Goal: Information Seeking & Learning: Get advice/opinions

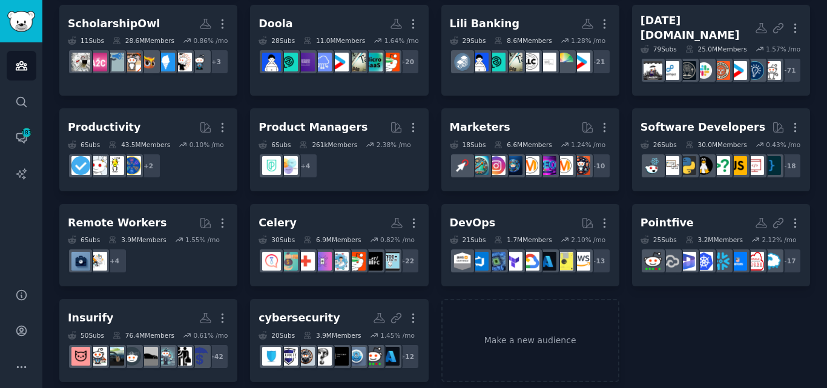
scroll to position [188, 0]
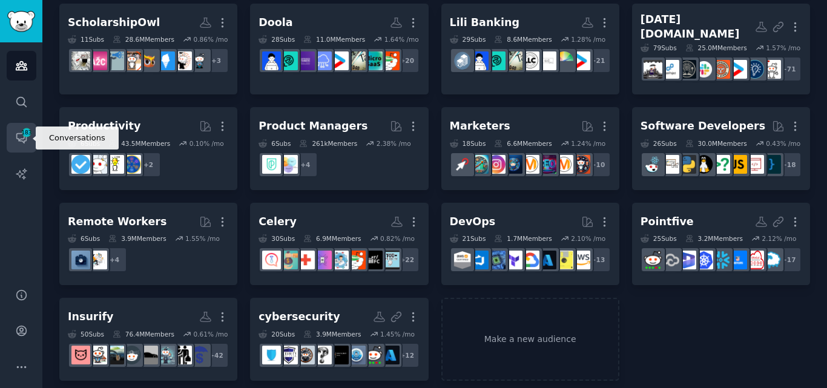
click at [23, 140] on icon "Sidebar" at bounding box center [21, 137] width 13 height 13
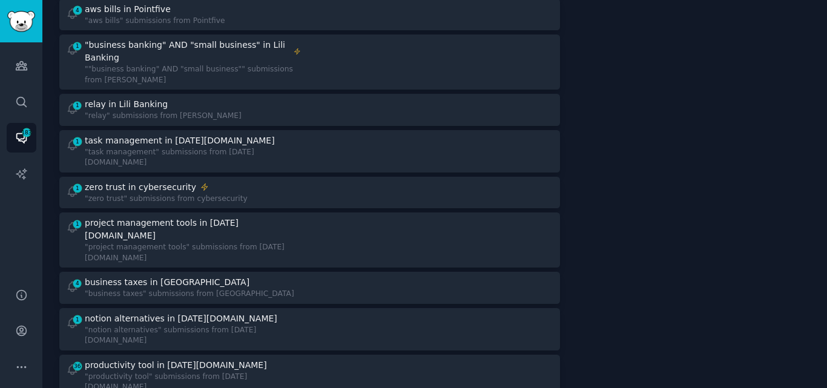
scroll to position [586, 0]
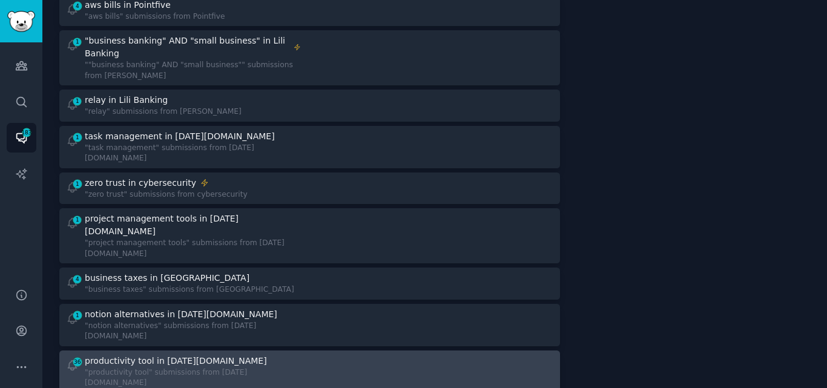
click at [177, 355] on div "productivity tool in [DATE][DOMAIN_NAME]" at bounding box center [176, 361] width 182 height 13
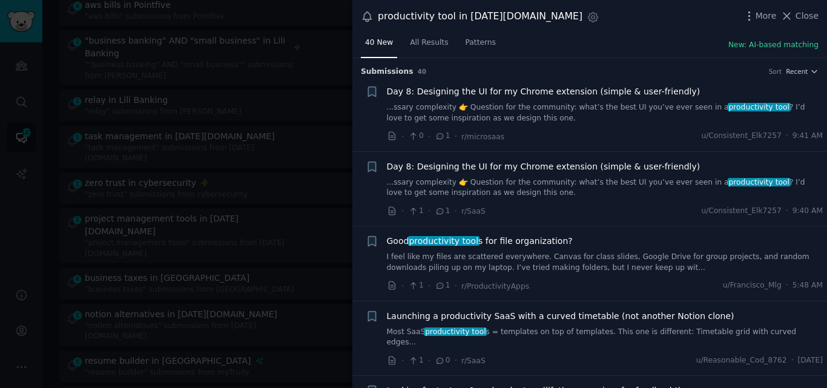
click at [476, 265] on link "I feel like my files are scattered everywhere. Canvas for class slides, Google …" at bounding box center [605, 262] width 436 height 21
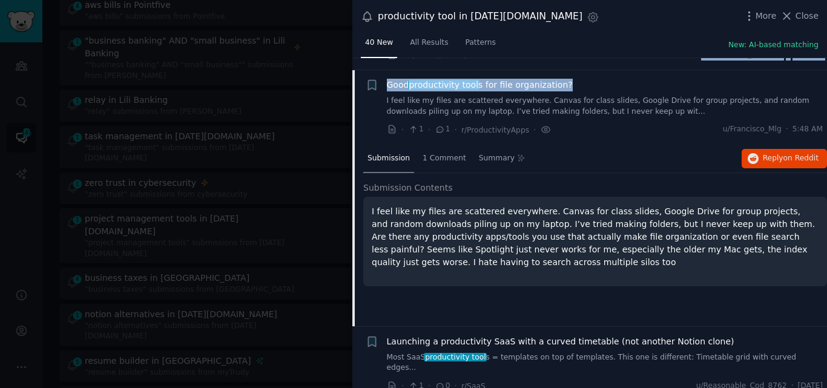
scroll to position [152, 0]
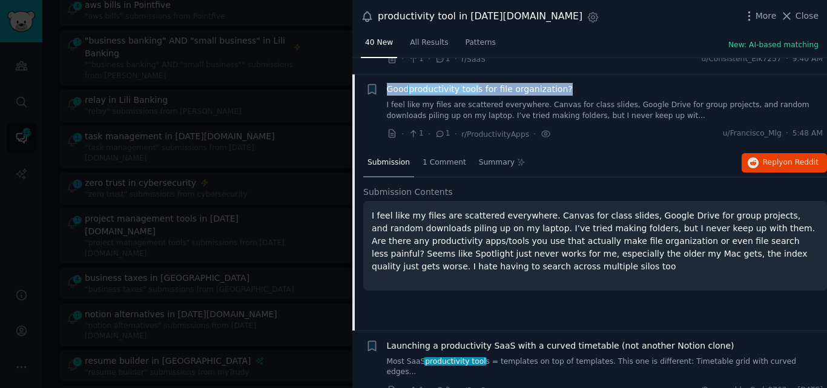
drag, startPoint x: 568, startPoint y: 68, endPoint x: 387, endPoint y: 87, distance: 181.9
click at [387, 87] on div "Good productivity tool s for file organization?" at bounding box center [605, 89] width 436 height 13
copy span "Good productivity tool s for file organization?"
click at [455, 89] on span "productivity tool" at bounding box center [443, 89] width 71 height 10
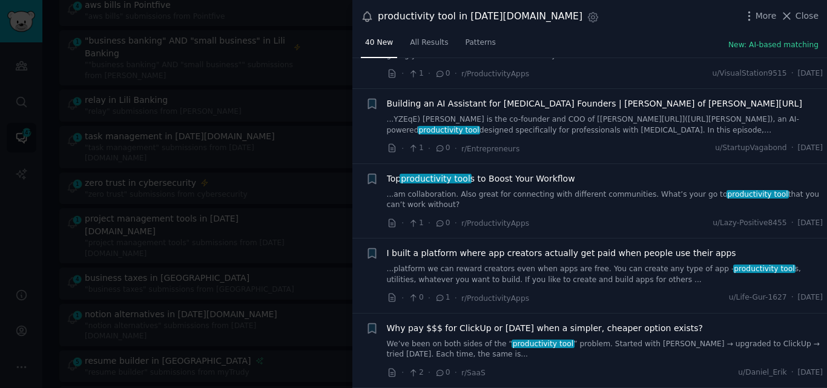
scroll to position [1115, 0]
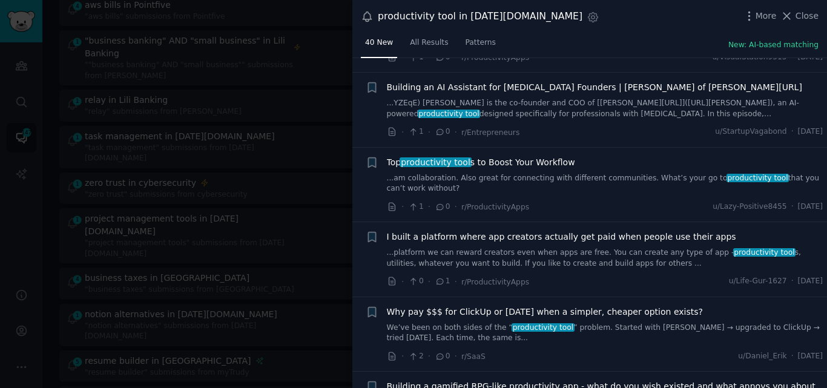
click at [458, 173] on link "...am collaboration. Also great for connecting with different communities. What…" at bounding box center [605, 183] width 436 height 21
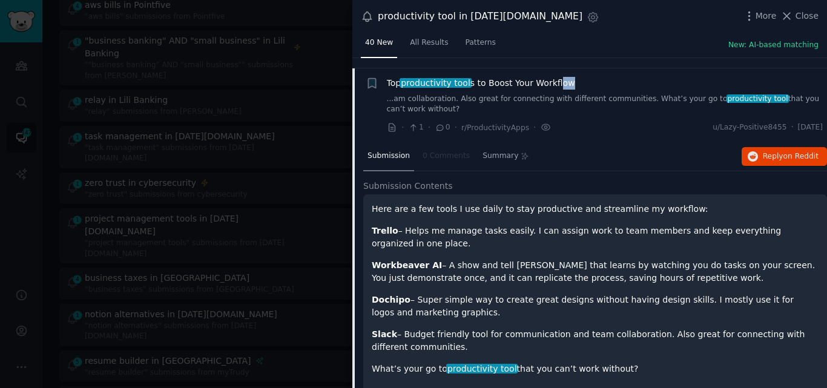
scroll to position [1192, 0]
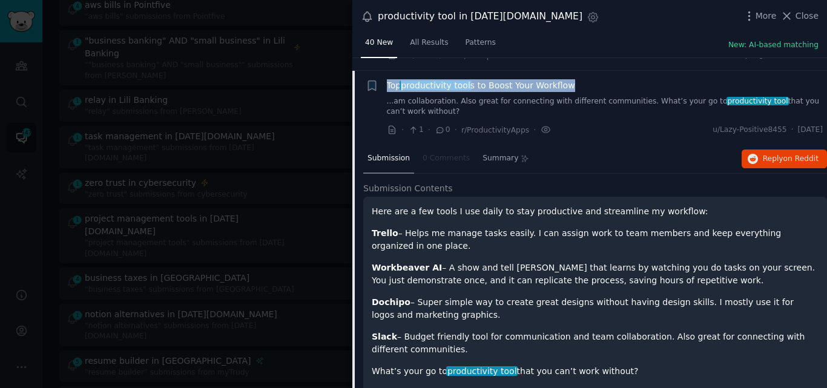
drag, startPoint x: 569, startPoint y: 68, endPoint x: 385, endPoint y: 74, distance: 184.1
click at [385, 79] on div "+ Top productivity tool s to Boost Your Workflow ...am collaboration. Also grea…" at bounding box center [595, 107] width 458 height 57
copy span "Top productivity tool s to Boost Your Workflow"
click at [530, 79] on span "Top productivity tool s to Boost Your Workflow" at bounding box center [481, 85] width 188 height 13
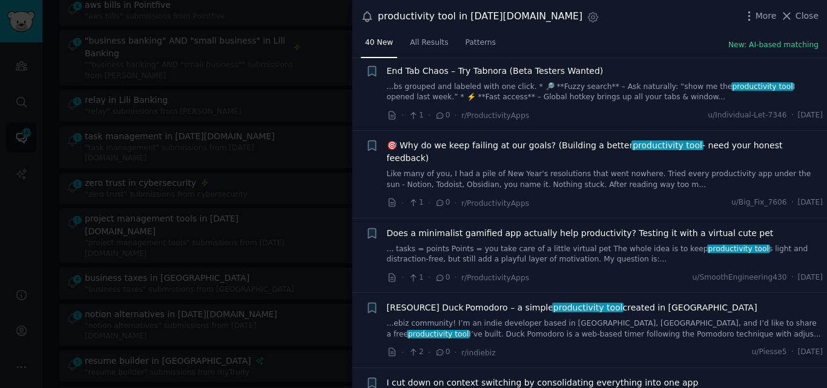
scroll to position [2637, 0]
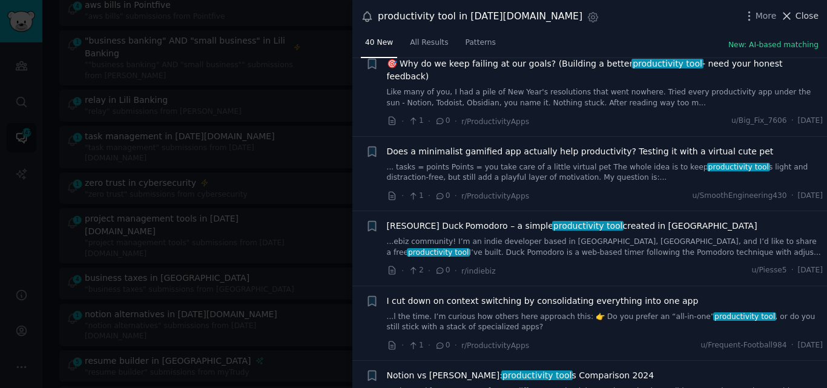
click at [793, 18] on icon at bounding box center [786, 16] width 13 height 13
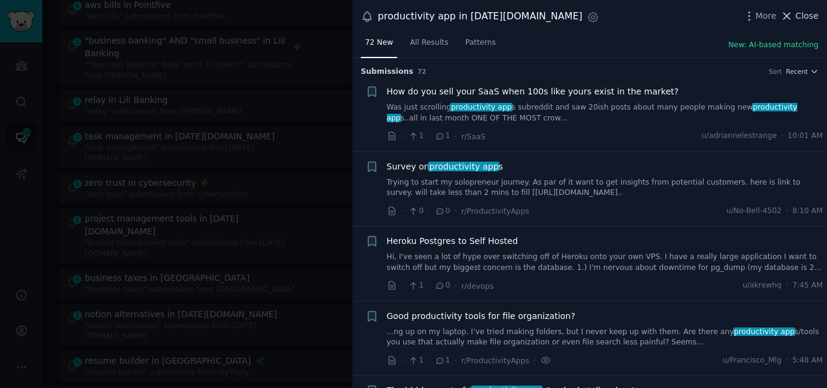
click at [790, 13] on icon at bounding box center [786, 16] width 13 height 13
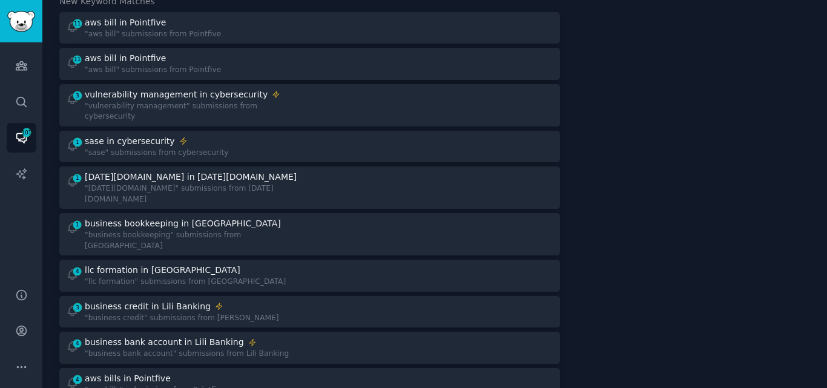
scroll to position [44, 0]
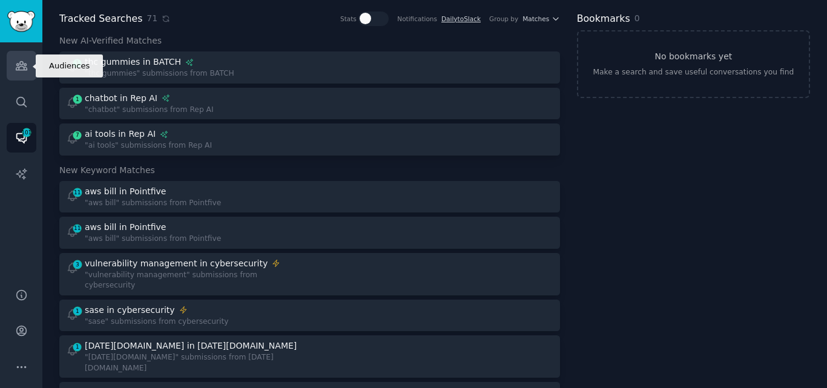
click at [19, 71] on icon "Sidebar" at bounding box center [21, 65] width 13 height 13
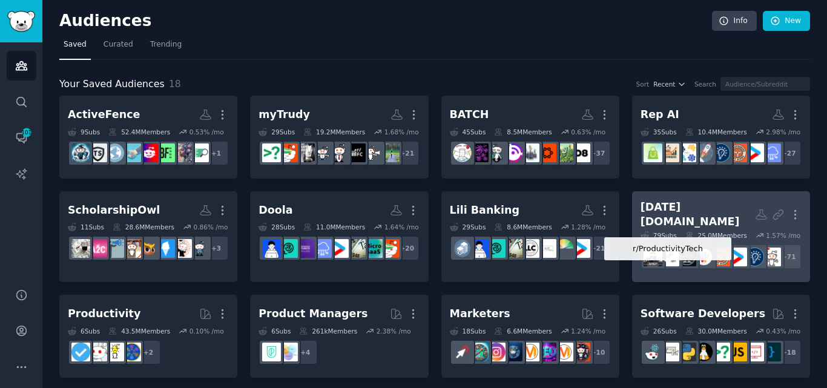
click at [677, 264] on img at bounding box center [686, 257] width 19 height 19
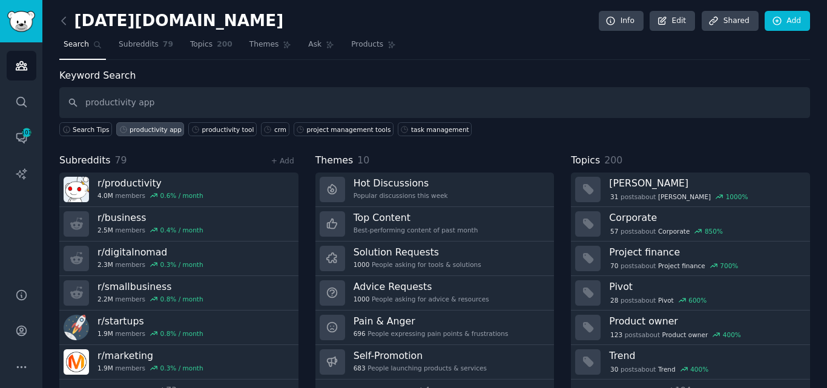
type input "productivity app"
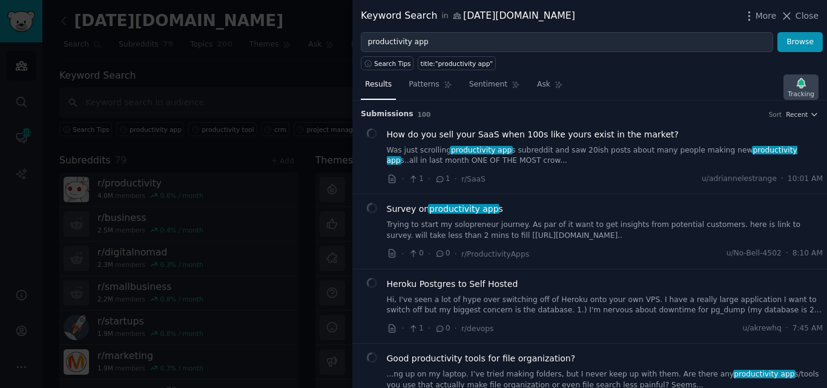
click at [802, 91] on div "Results Patterns Sentiment Ask Tracking Submission s 100 Sort Recent How do you…" at bounding box center [589, 229] width 474 height 318
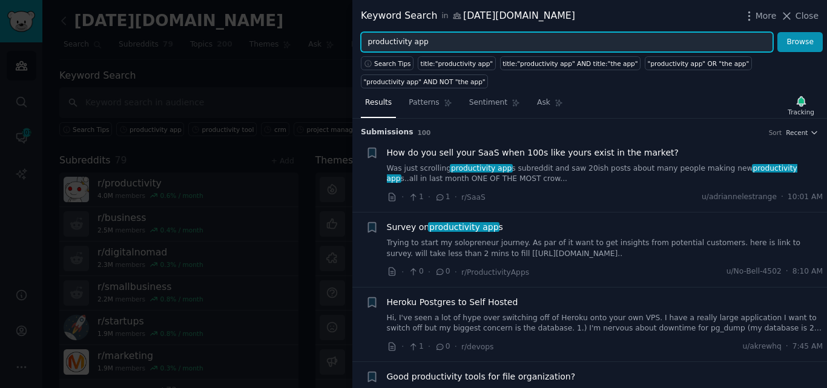
click at [481, 45] on input "productivity app" at bounding box center [567, 42] width 412 height 21
click at [777, 32] on button "Browse" at bounding box center [799, 42] width 45 height 21
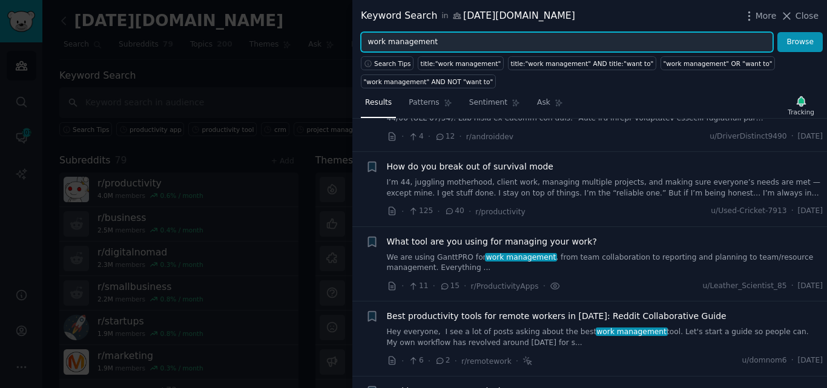
scroll to position [389, 0]
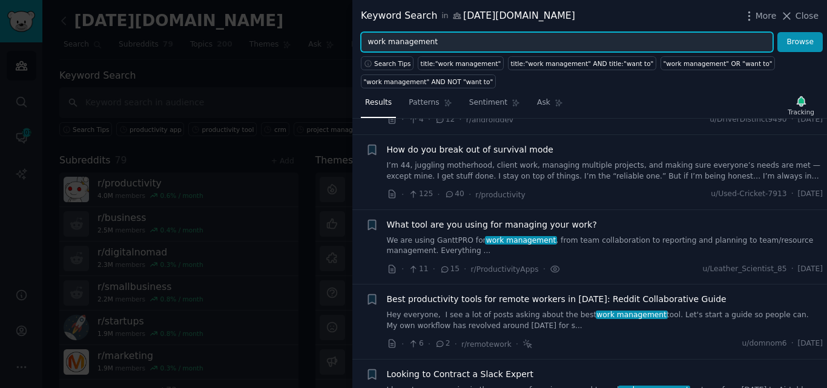
drag, startPoint x: 385, startPoint y: 38, endPoint x: 363, endPoint y: 39, distance: 21.8
click at [363, 39] on input "work management" at bounding box center [567, 42] width 412 height 21
click at [777, 32] on button "Browse" at bounding box center [799, 42] width 45 height 21
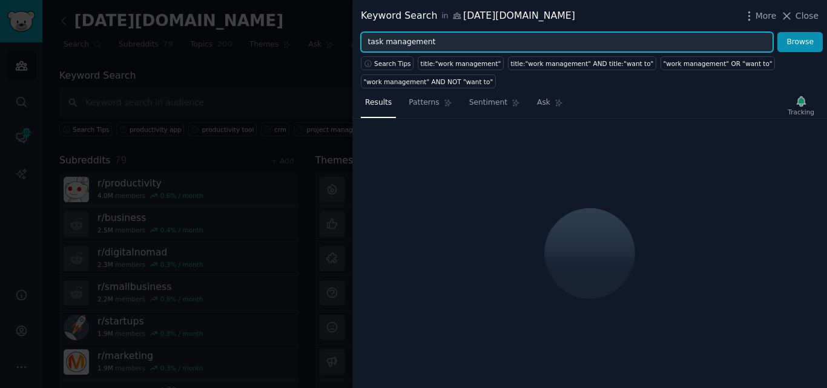
type input "task management"
click at [777, 32] on button "Browse" at bounding box center [799, 42] width 45 height 21
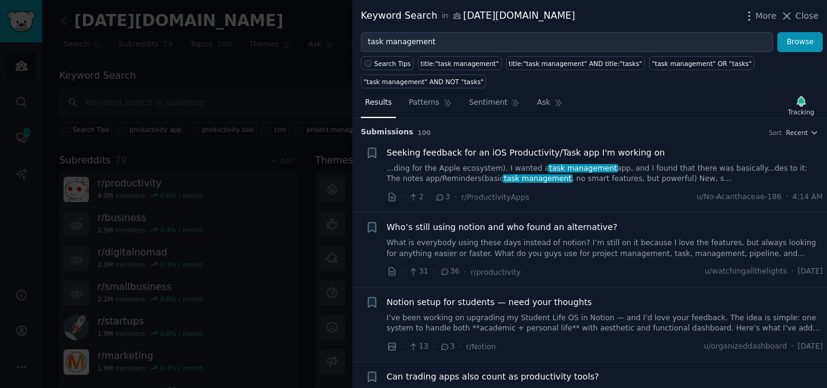
click at [497, 246] on link "What is everybody using these days instead of notion? I’m still on it because I…" at bounding box center [605, 248] width 436 height 21
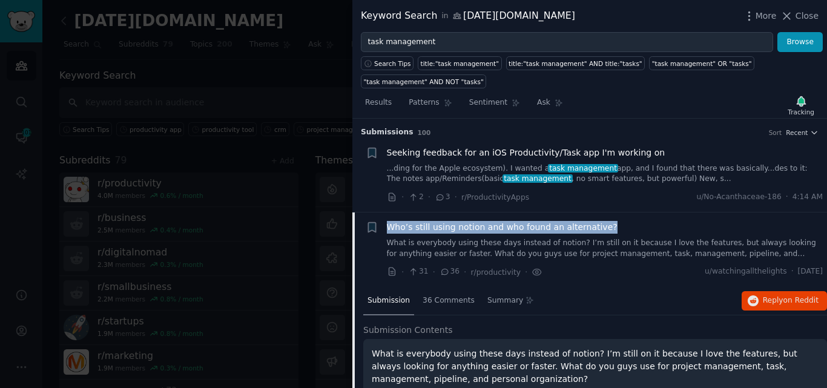
drag, startPoint x: 602, startPoint y: 130, endPoint x: 384, endPoint y: 225, distance: 237.4
click at [384, 225] on div "+ Who’s still using notion and who found an alternative? What is everybody usin…" at bounding box center [595, 249] width 458 height 57
copy span "Who’s still using notion and who found an alternative?"
